Goal: Find specific page/section: Find specific page/section

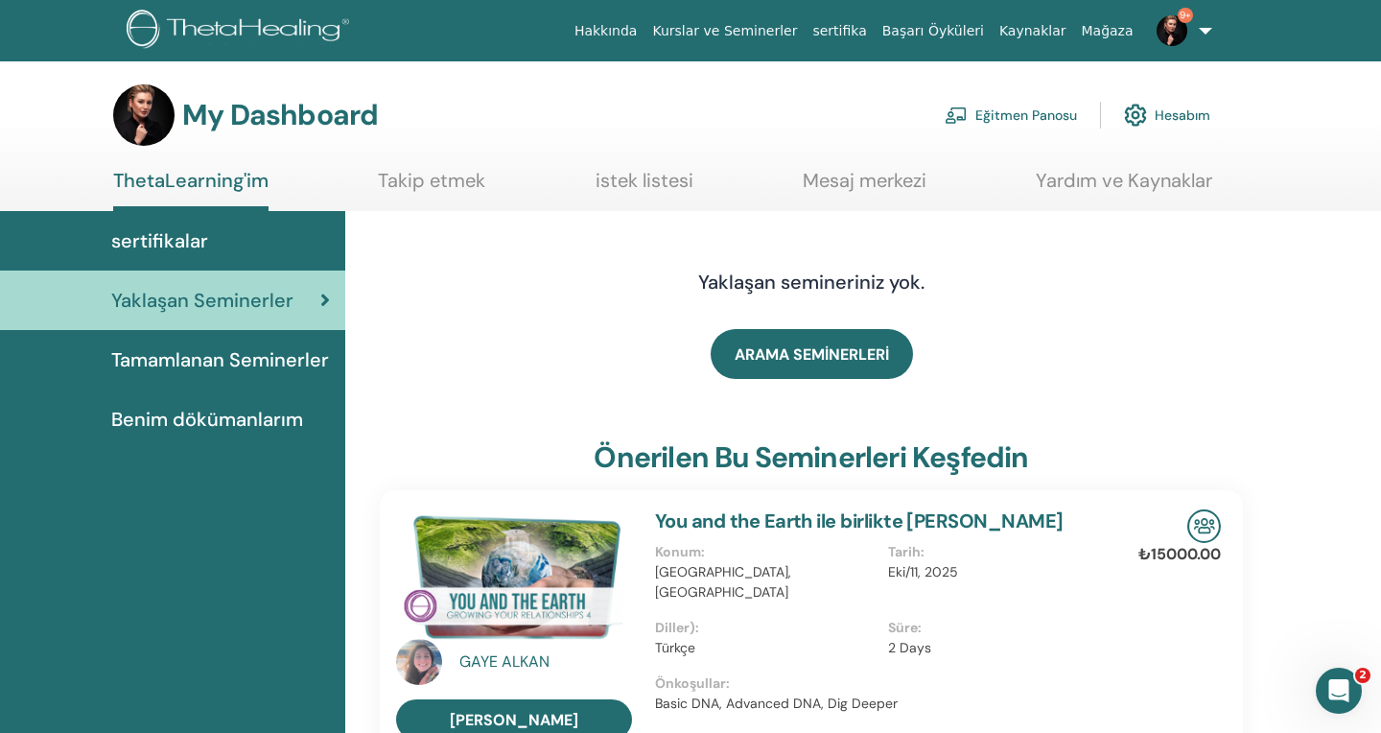
click at [316, 363] on span "Tamamlanan Seminerler" at bounding box center [220, 359] width 218 height 29
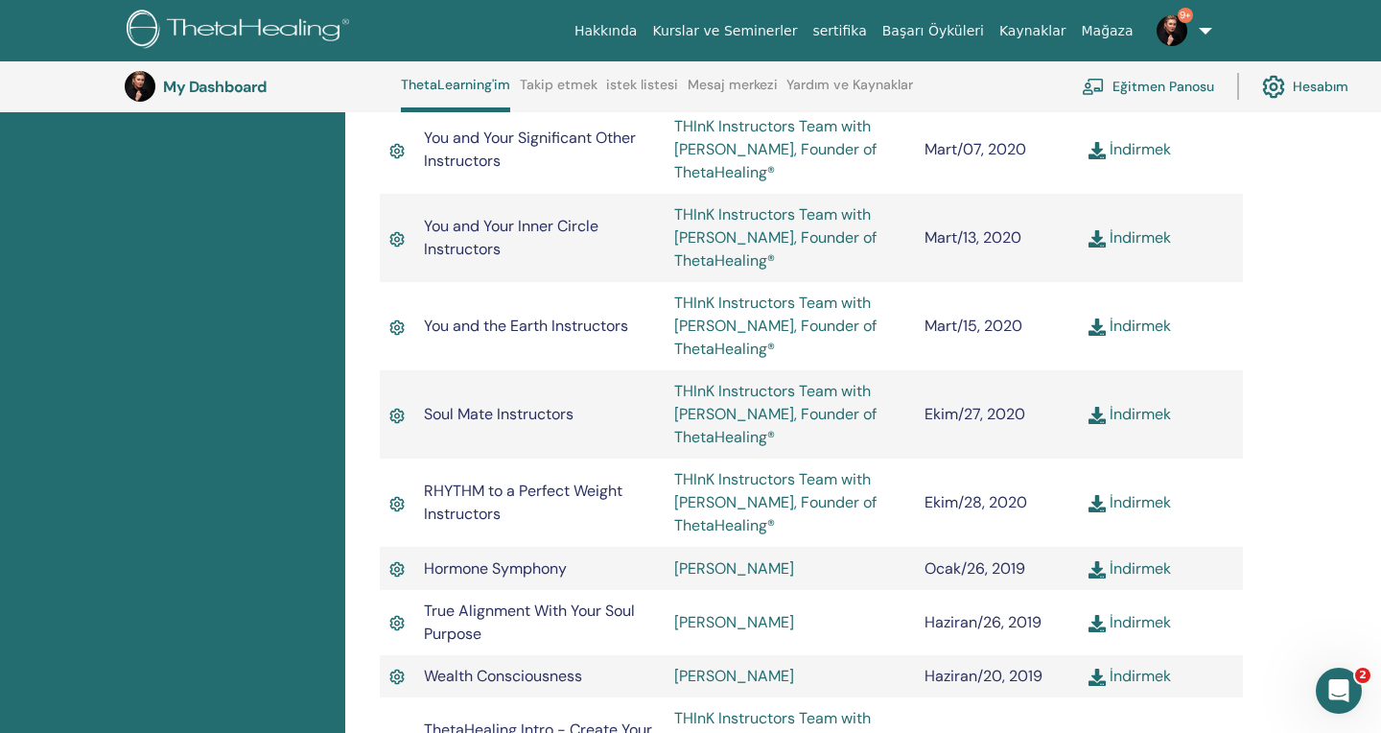
scroll to position [2164, 0]
click at [1111, 91] on link "Eğitmen Panosu" at bounding box center [1148, 86] width 132 height 42
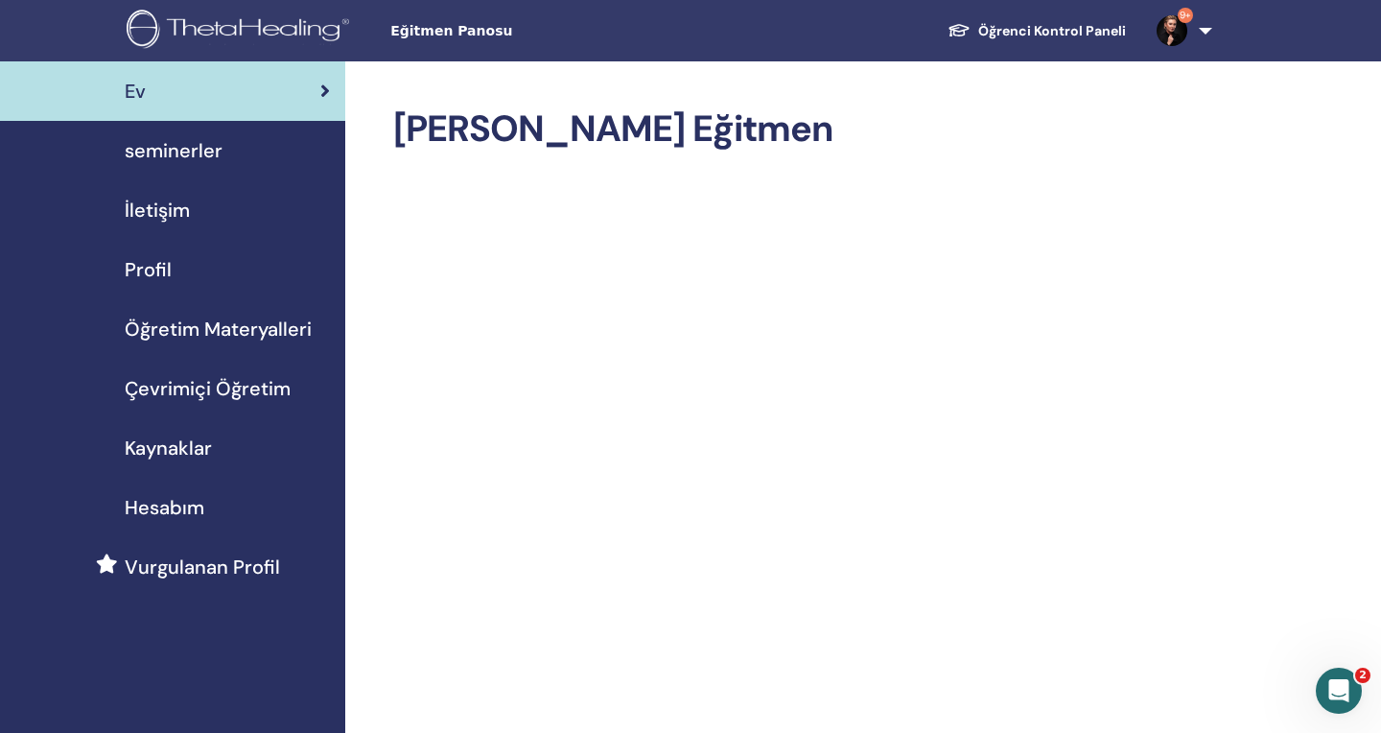
click at [262, 156] on div "seminerler" at bounding box center [172, 150] width 315 height 29
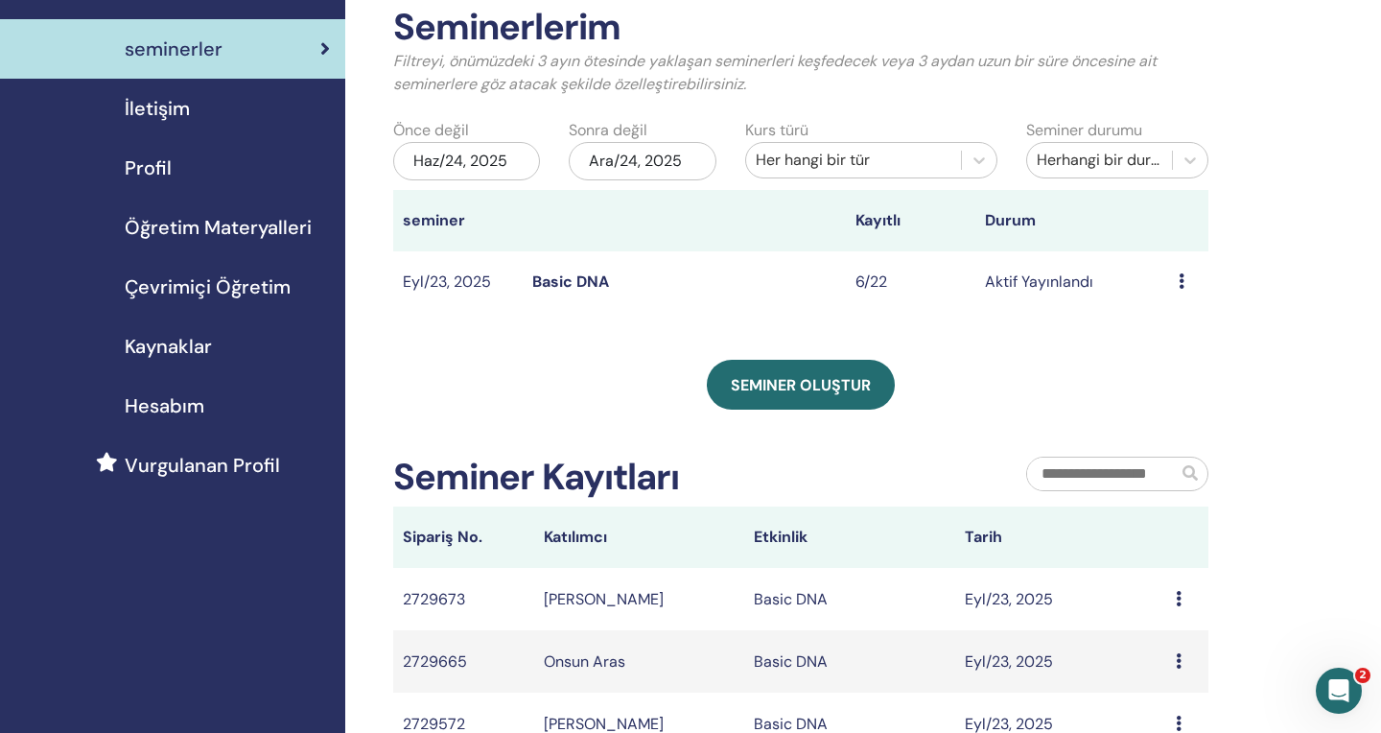
click at [579, 285] on link "Basic DNA" at bounding box center [570, 281] width 77 height 20
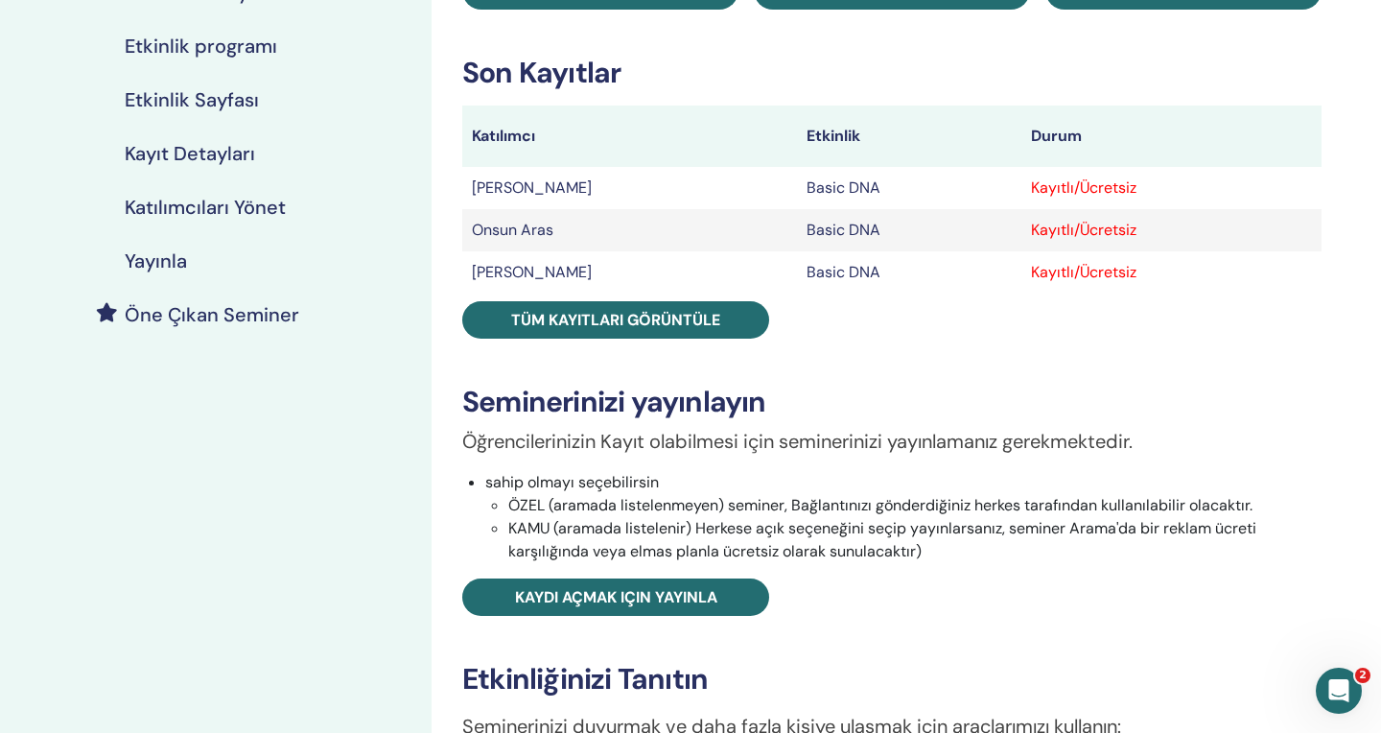
scroll to position [264, 0]
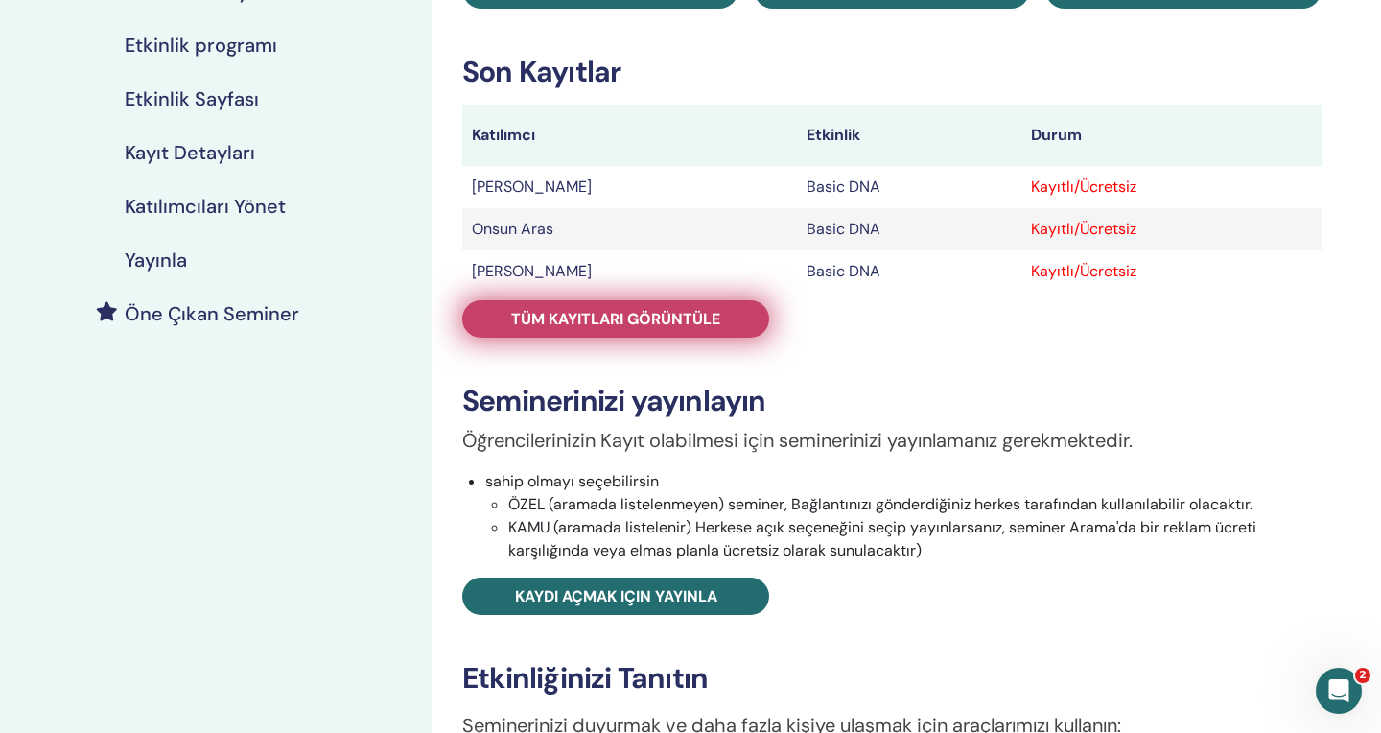
click at [589, 327] on span "Tüm kayıtları görüntüle" at bounding box center [615, 319] width 209 height 20
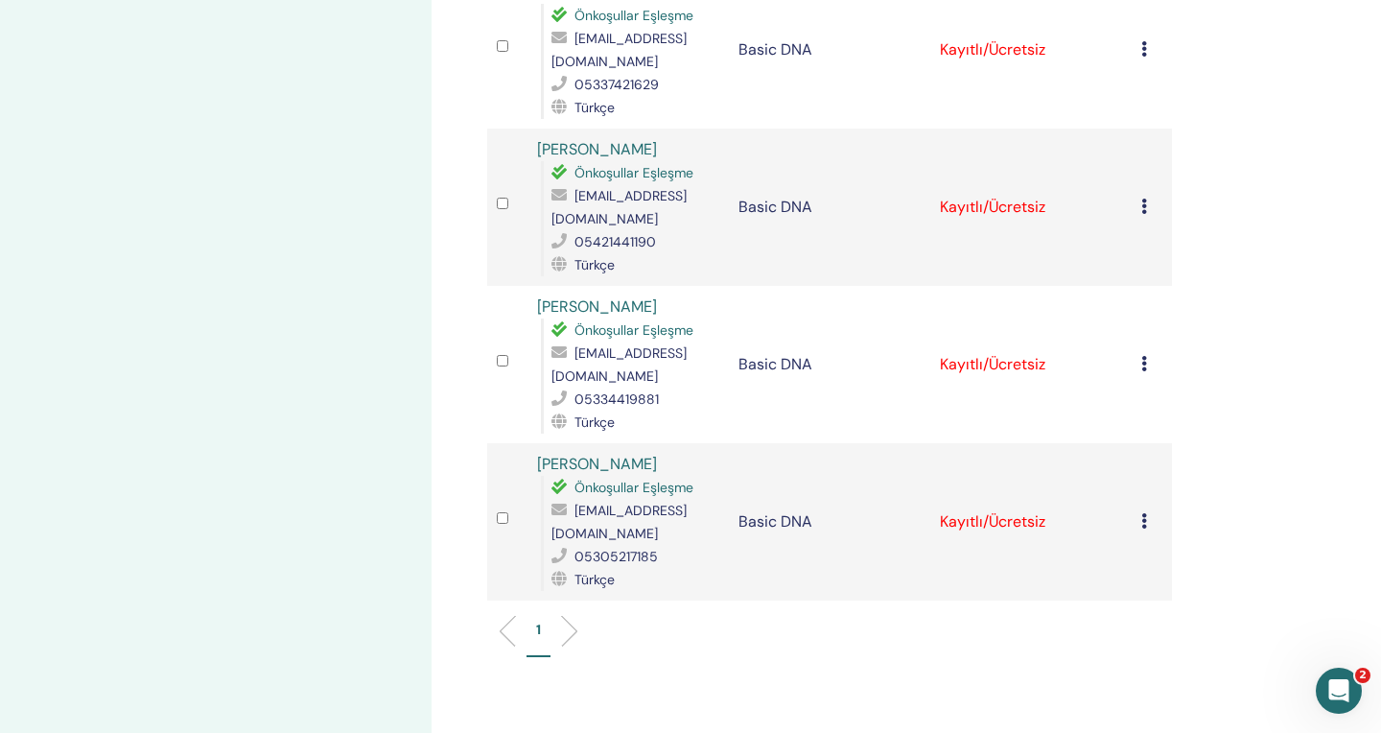
scroll to position [674, 0]
